Goal: Task Accomplishment & Management: Use online tool/utility

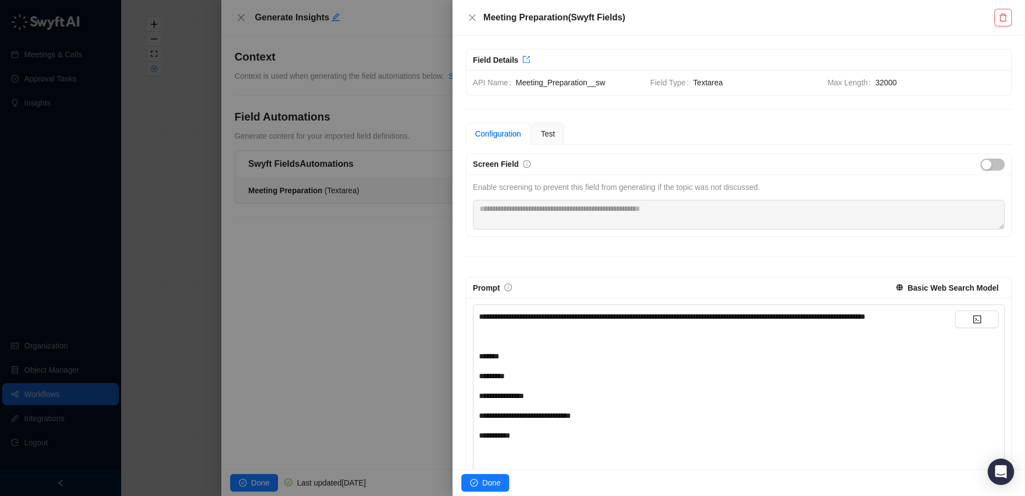
scroll to position [271, 0]
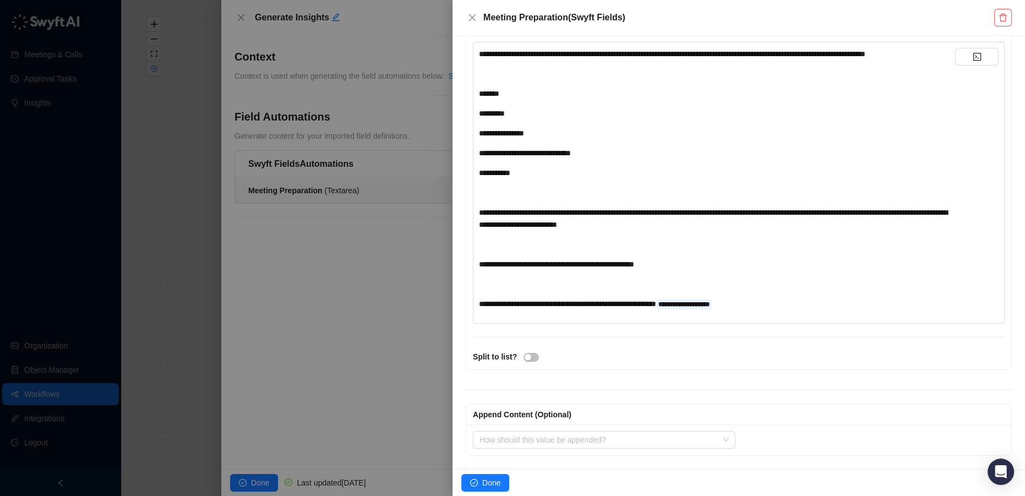
click at [29, 395] on div at bounding box center [512, 248] width 1025 height 496
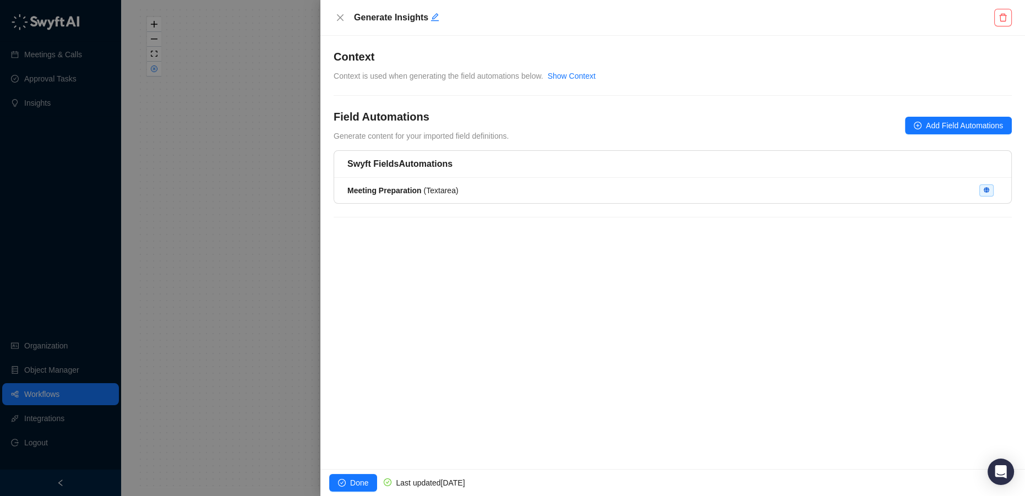
click at [38, 398] on div at bounding box center [512, 248] width 1025 height 496
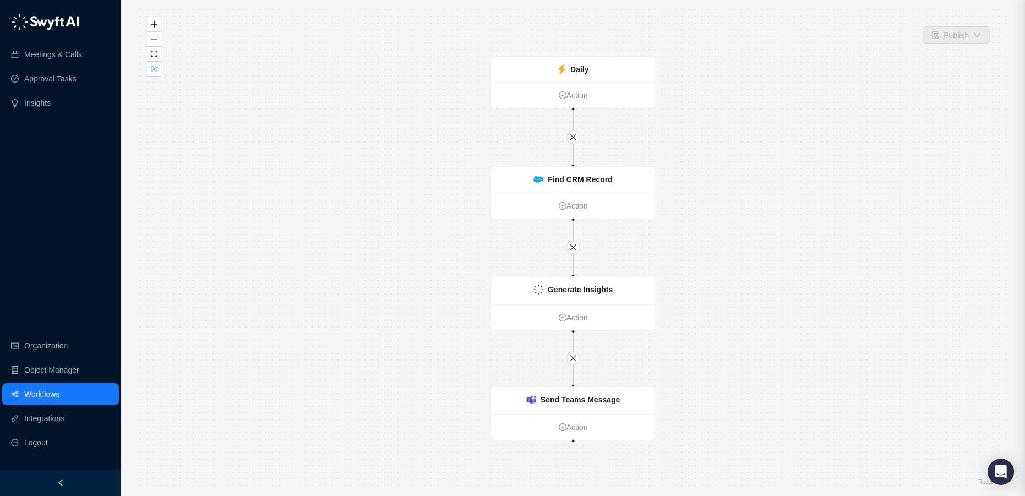
click at [29, 386] on div at bounding box center [512, 248] width 1025 height 496
click at [37, 392] on link "Workflows" at bounding box center [41, 394] width 35 height 22
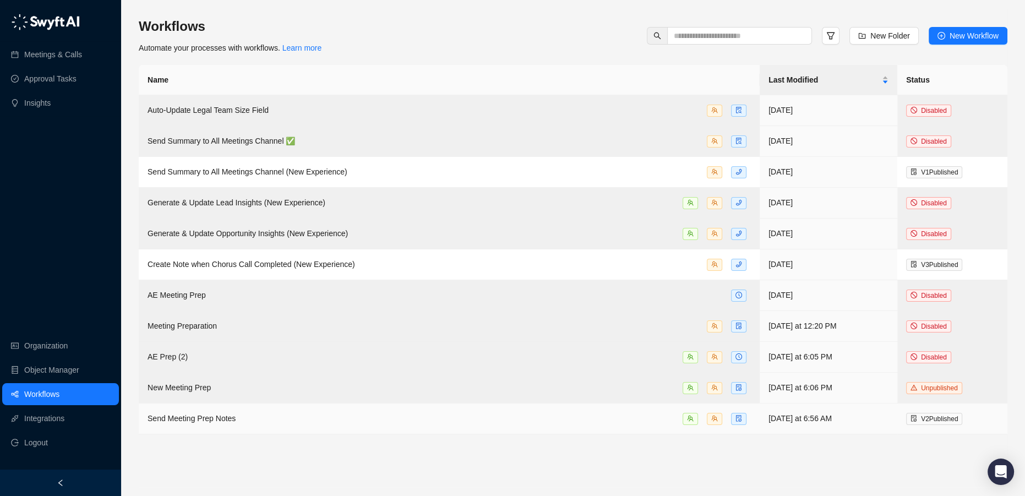
click at [264, 407] on td "Send Meeting Prep Notes" at bounding box center [449, 418] width 621 height 31
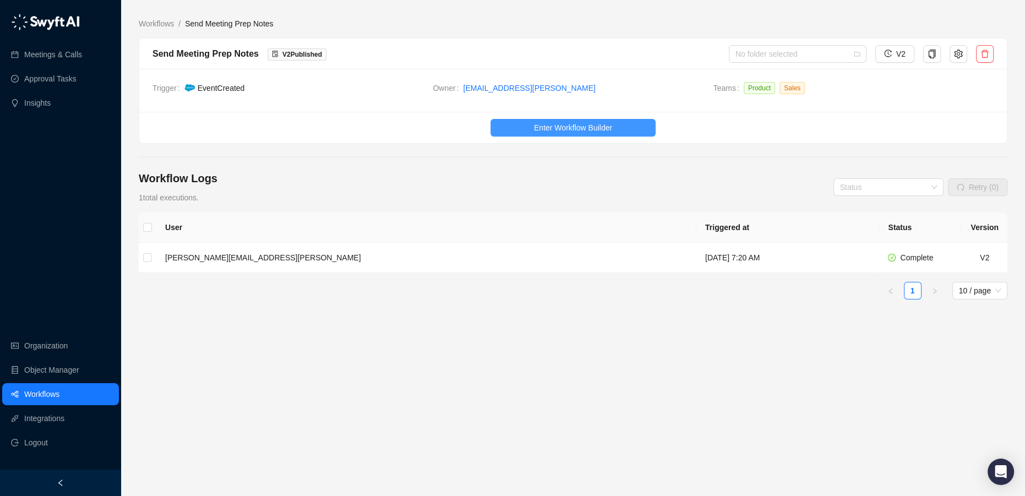
click at [571, 125] on span "Enter Workflow Builder" at bounding box center [573, 128] width 78 height 12
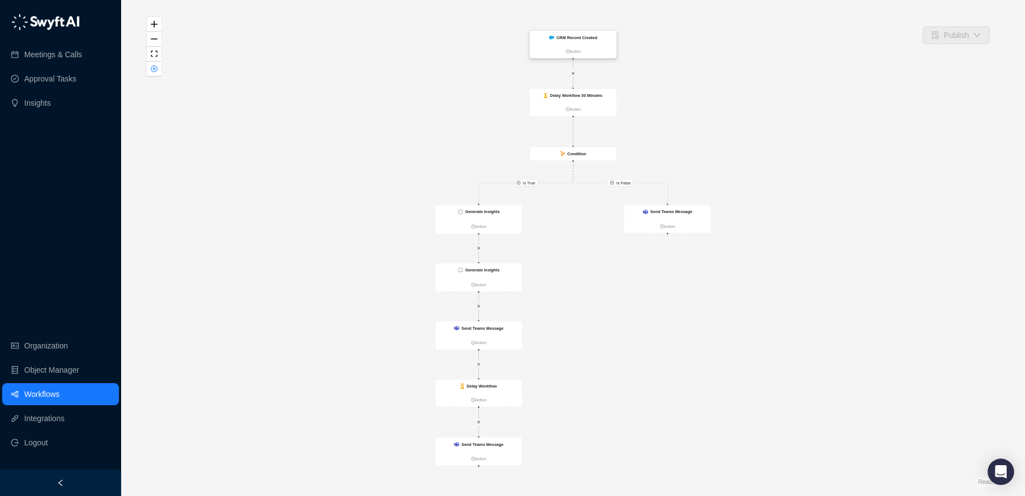
click at [586, 39] on strong "CRM Record Created" at bounding box center [576, 37] width 41 height 4
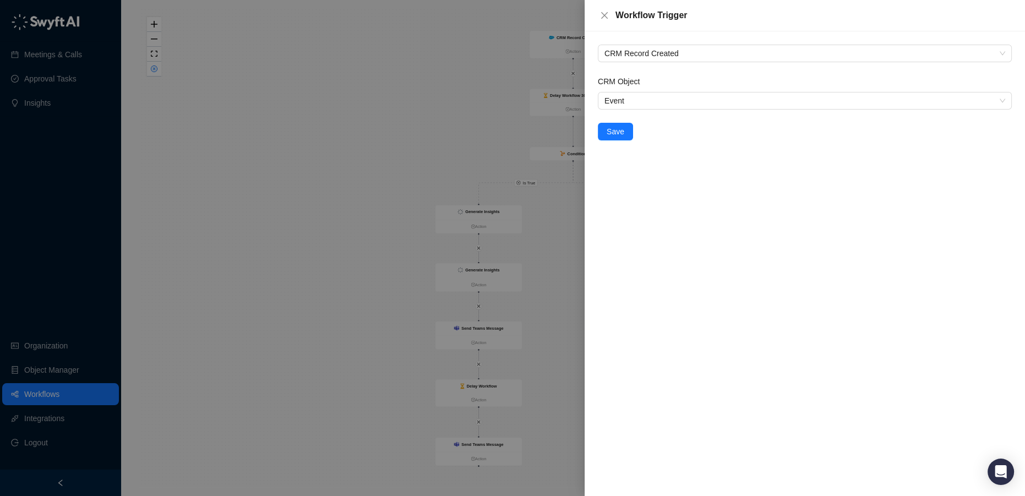
click at [555, 249] on div at bounding box center [512, 248] width 1025 height 496
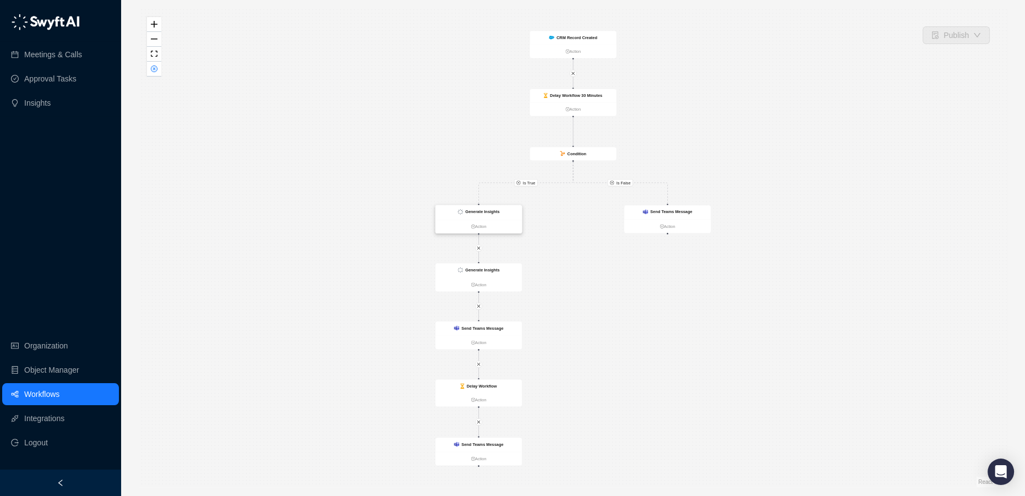
click at [499, 212] on div "Generate Insights" at bounding box center [478, 212] width 86 height 14
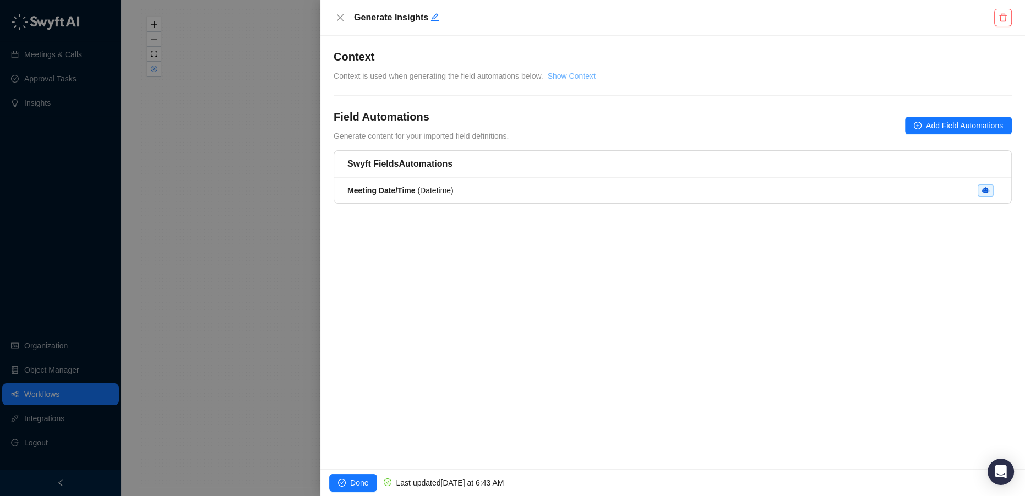
click at [569, 76] on link "Show Context" at bounding box center [572, 76] width 48 height 9
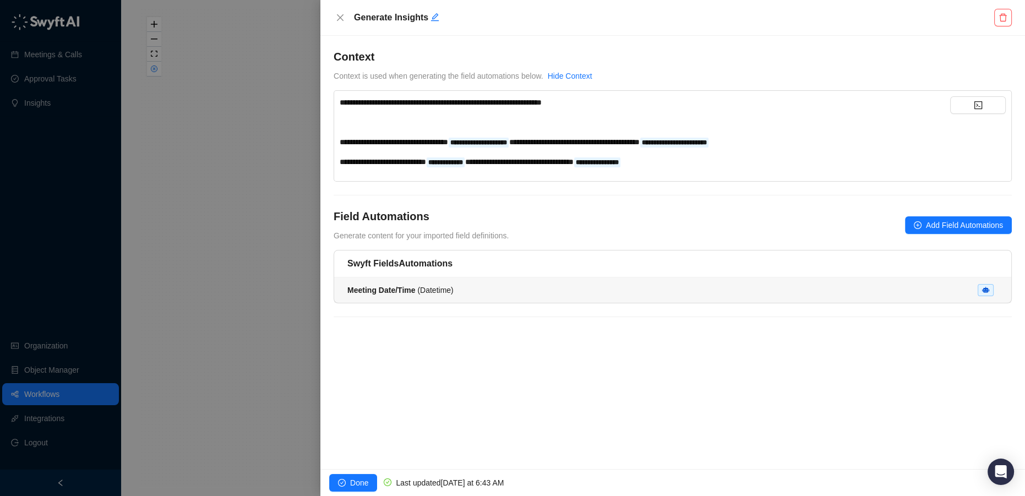
click at [491, 285] on div "Meeting Date/Time ( Datetime )" at bounding box center [672, 290] width 651 height 12
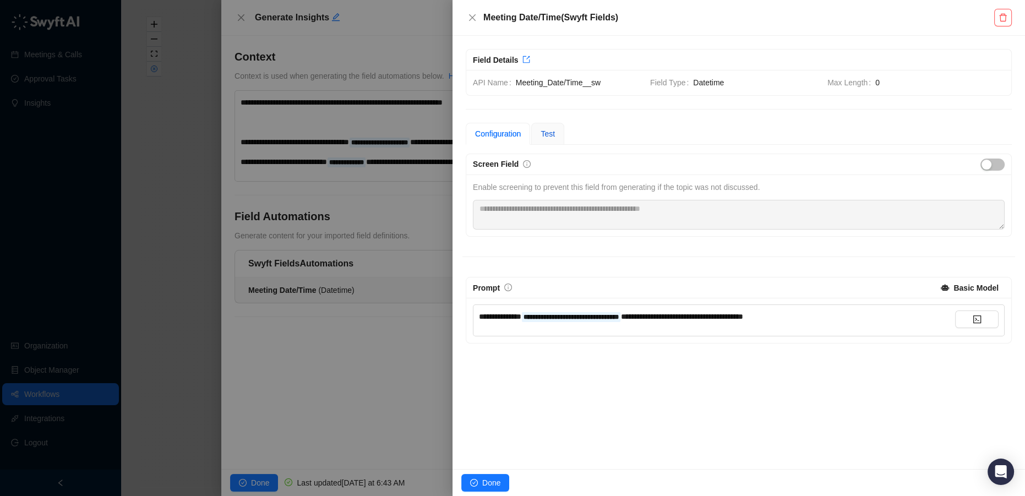
click at [551, 136] on span "Test" at bounding box center [547, 133] width 14 height 9
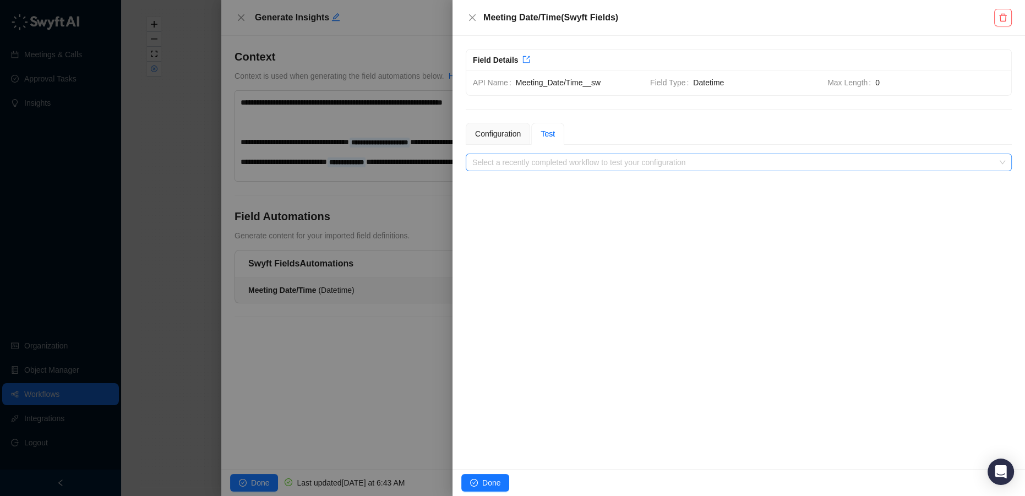
click at [577, 159] on input "search" at bounding box center [735, 162] width 526 height 17
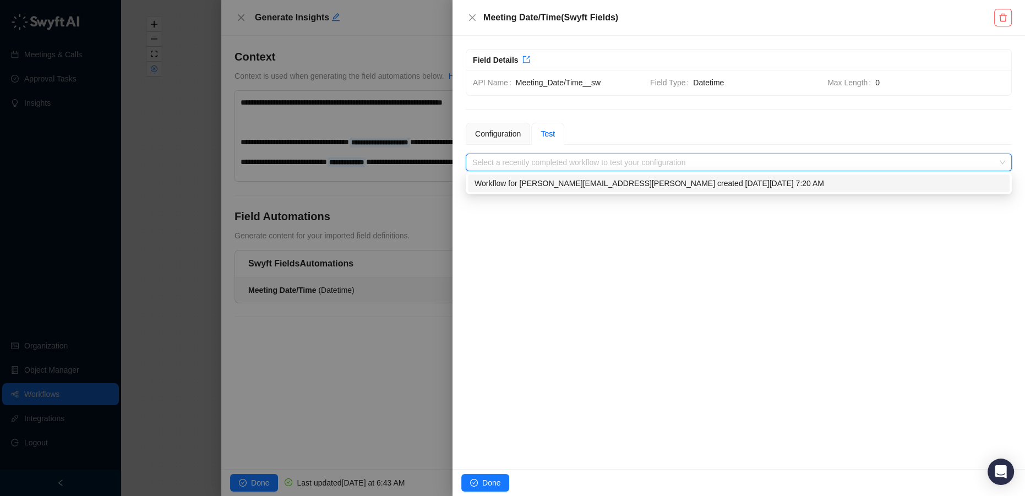
click at [576, 183] on div "Workflow for [PERSON_NAME][EMAIL_ADDRESS][PERSON_NAME] created [DATE][DATE] 7:2…" at bounding box center [738, 183] width 528 height 12
